Goal: Task Accomplishment & Management: Complete application form

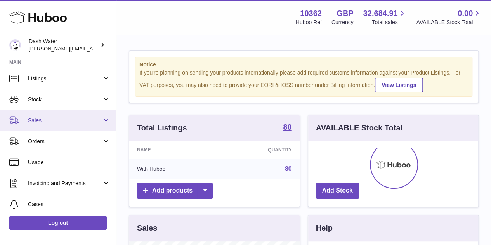
scroll to position [44, 0]
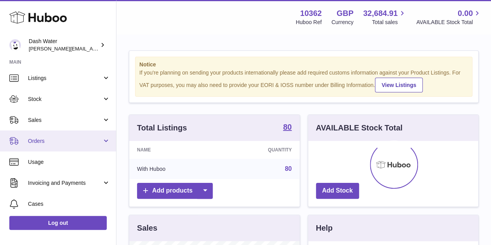
click at [72, 141] on span "Orders" at bounding box center [65, 141] width 74 height 7
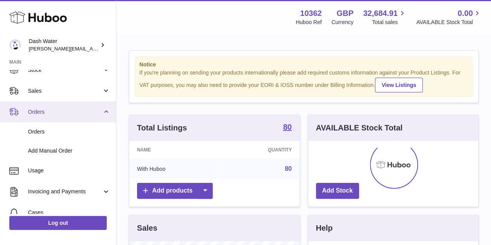
scroll to position [74, 0]
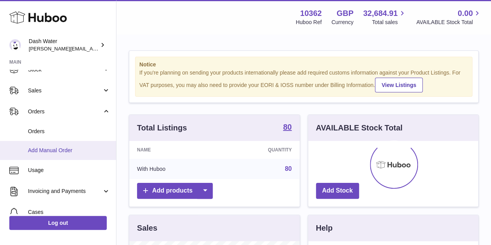
click at [66, 151] on span "Add Manual Order" at bounding box center [69, 150] width 82 height 7
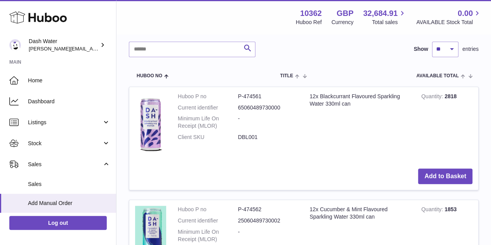
scroll to position [180, 0]
click at [431, 171] on button "Add to Basket" at bounding box center [445, 176] width 54 height 16
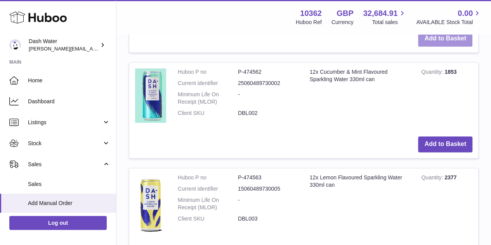
scroll to position [452, 0]
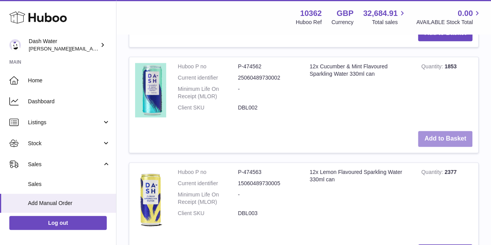
click at [444, 140] on button "Add to Basket" at bounding box center [445, 139] width 54 height 16
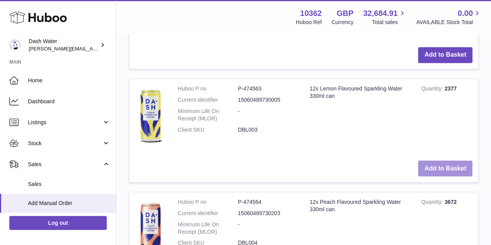
click at [436, 171] on button "Add to Basket" at bounding box center [445, 168] width 54 height 16
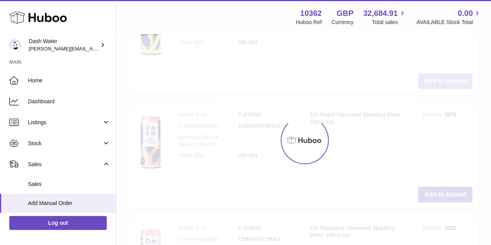
scroll to position [873, 0]
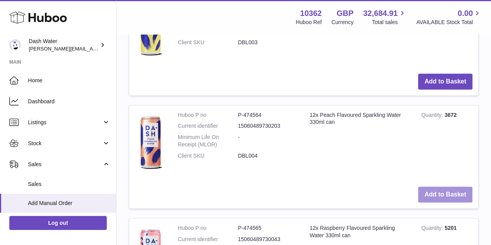
click at [426, 188] on button "Add to Basket" at bounding box center [445, 195] width 54 height 16
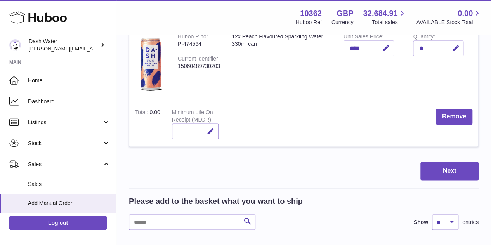
scroll to position [523, 0]
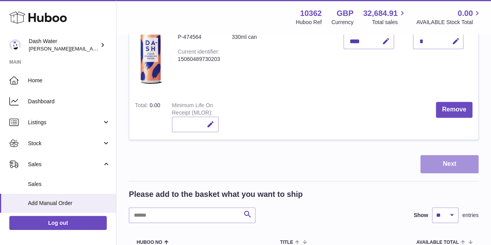
click at [446, 155] on button "Next" at bounding box center [450, 164] width 58 height 18
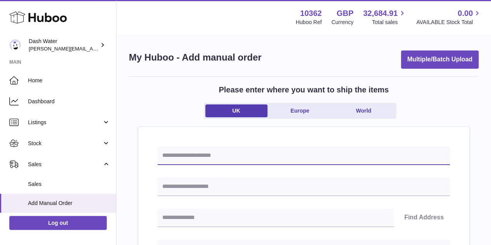
click at [306, 153] on input "text" at bounding box center [304, 155] width 293 height 19
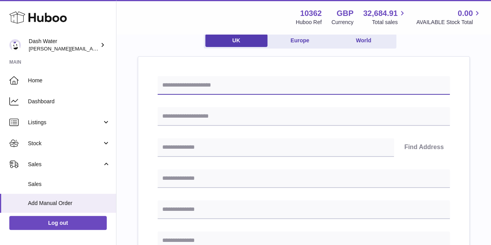
scroll to position [71, 0]
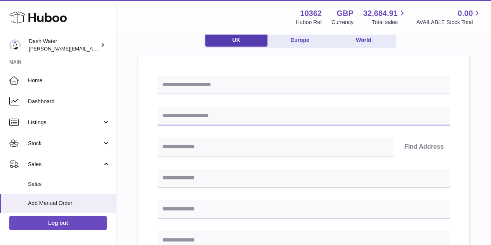
click at [303, 116] on input "text" at bounding box center [304, 116] width 293 height 19
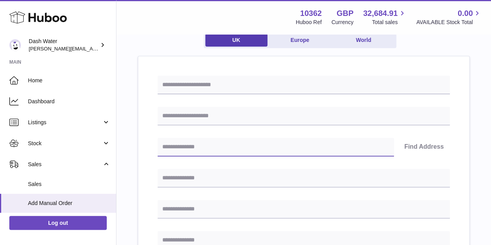
click at [301, 138] on input "text" at bounding box center [276, 147] width 237 height 19
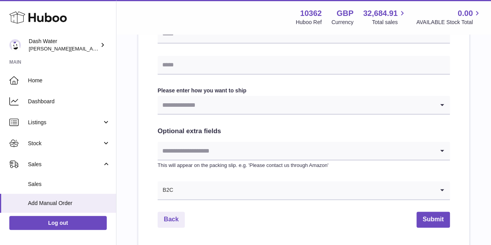
scroll to position [371, 0]
click at [296, 107] on input "Search for option" at bounding box center [296, 105] width 277 height 18
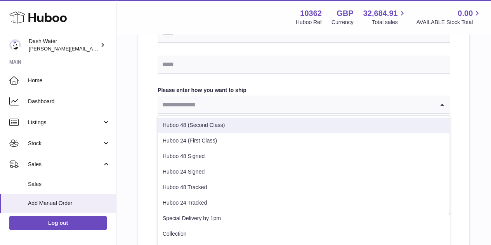
click at [308, 87] on label "Please enter how you want to ship" at bounding box center [304, 90] width 293 height 7
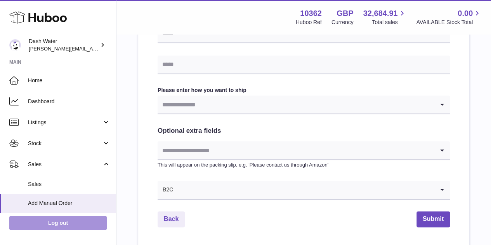
click at [82, 223] on link "Log out" at bounding box center [58, 223] width 98 height 14
